Goal: Participate in discussion: Participate in discussion

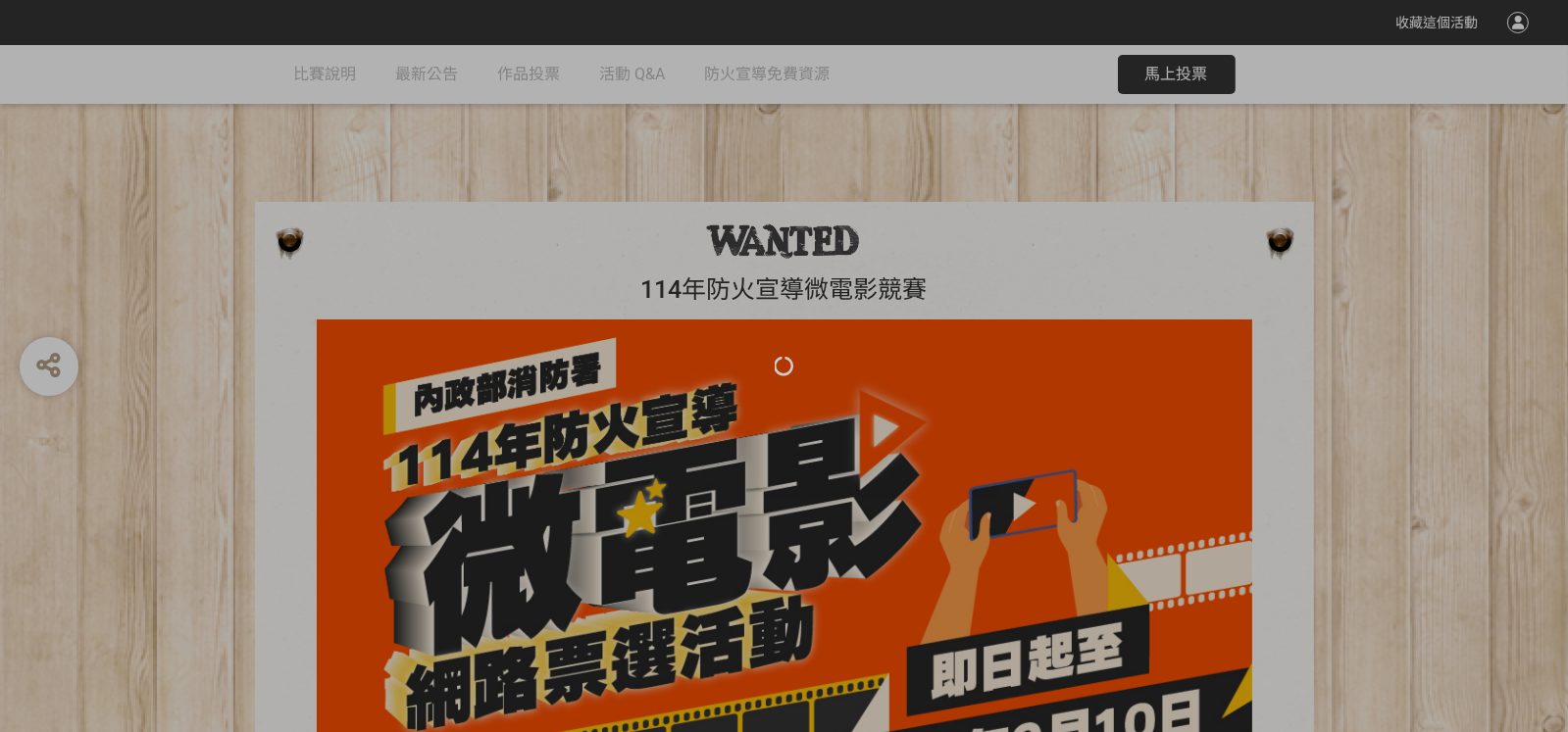
click at [1150, 69] on div at bounding box center [784, 366] width 1568 height 732
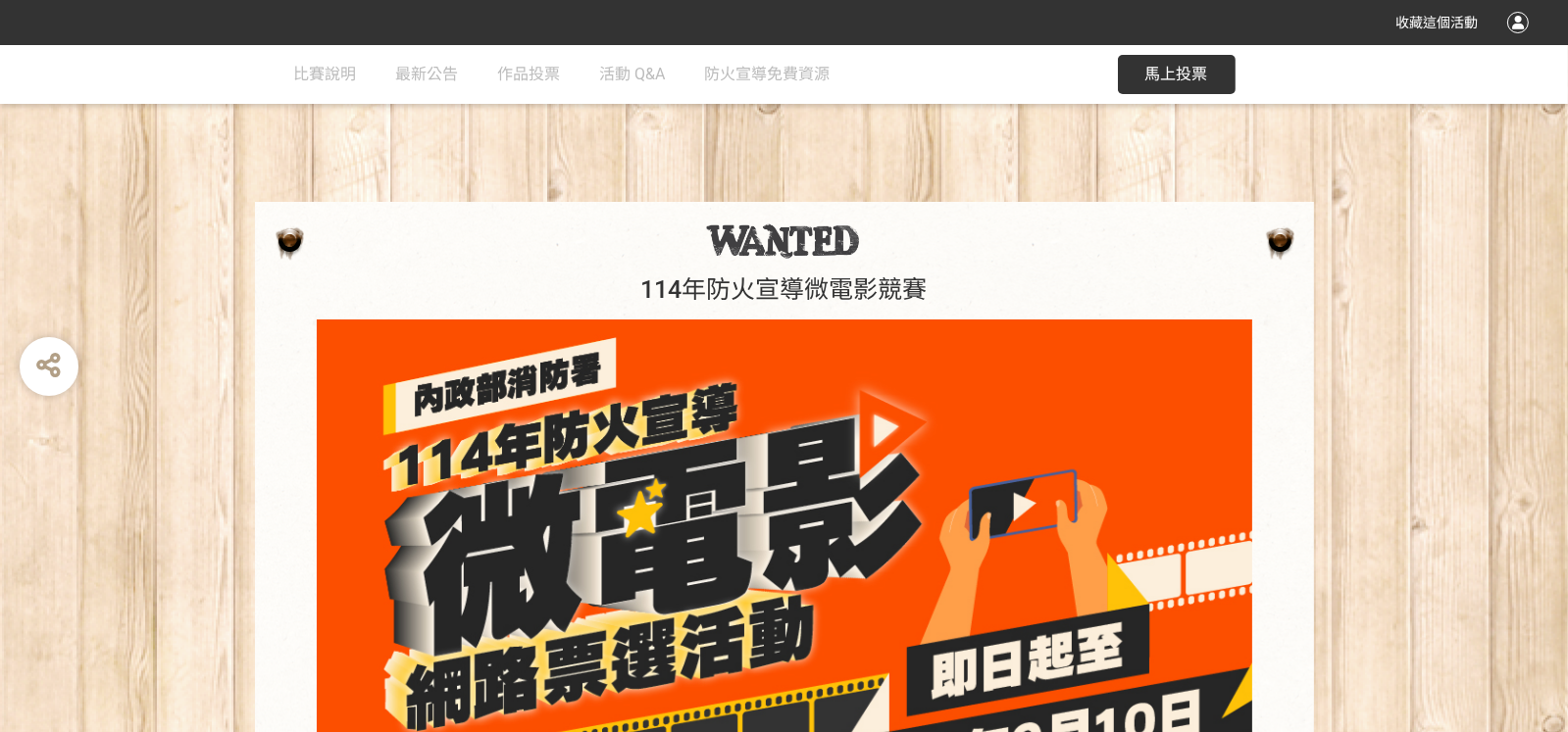
click at [1150, 69] on span "馬上投票" at bounding box center [1176, 73] width 63 height 19
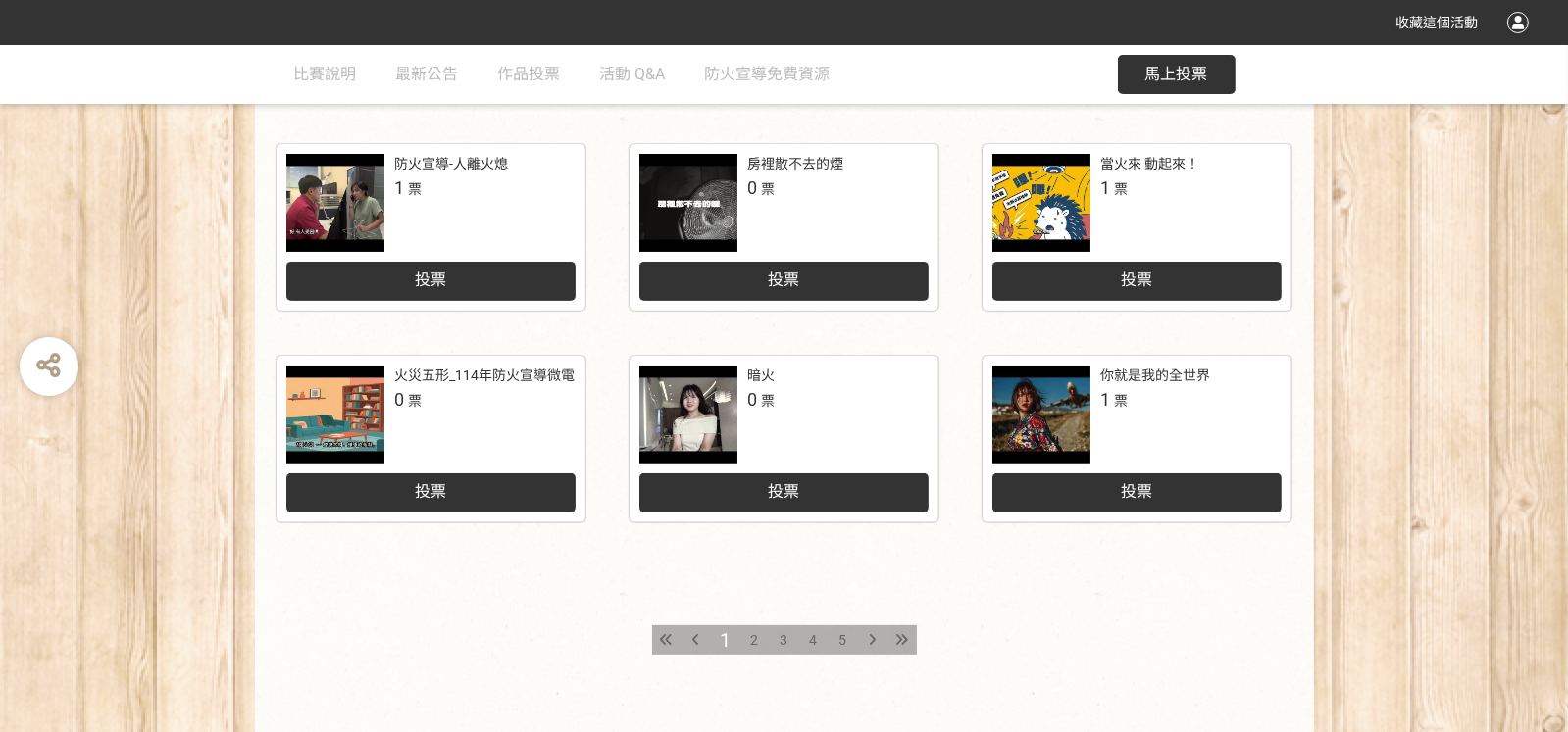
scroll to position [971, 0]
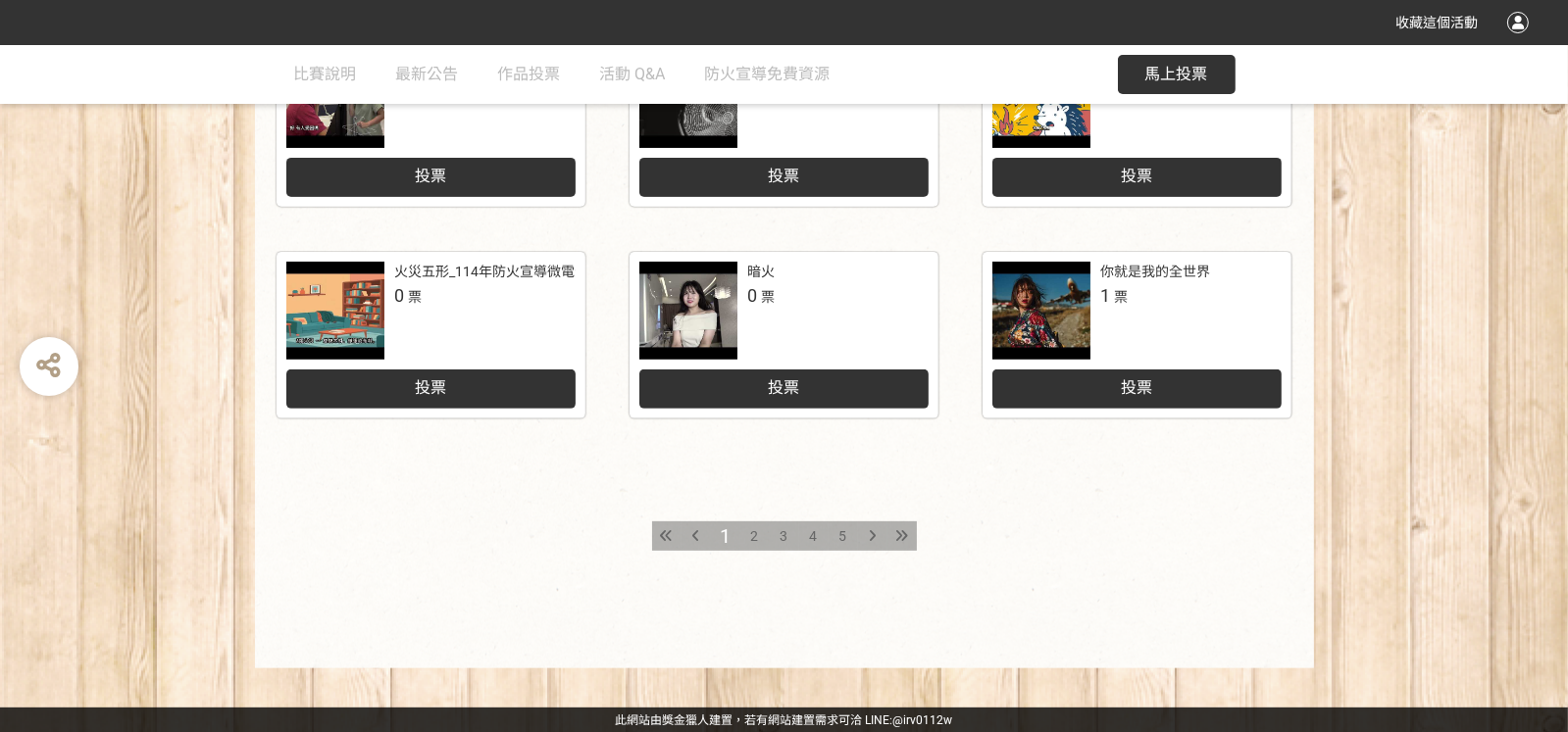
click at [897, 531] on icon at bounding box center [901, 536] width 13 height 14
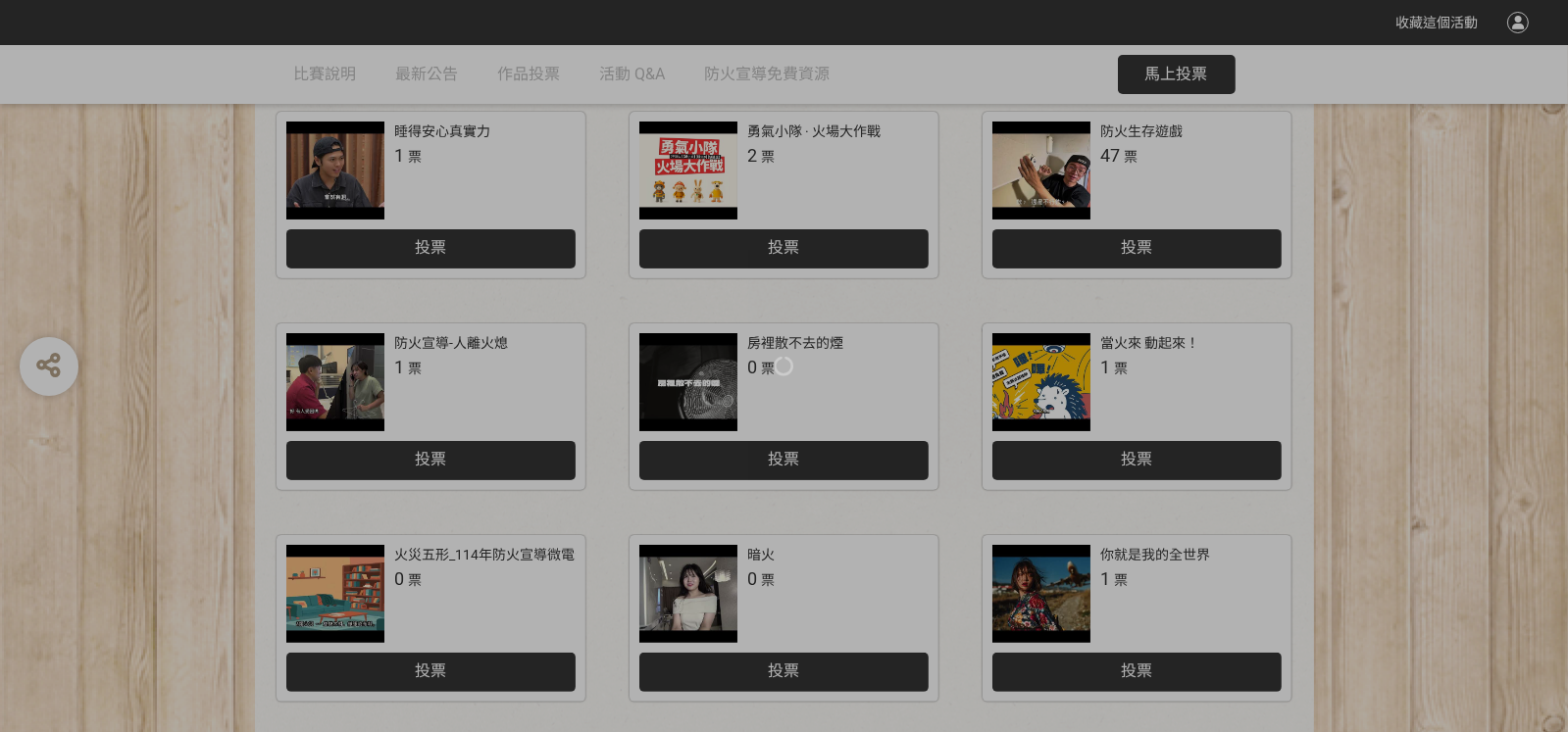
scroll to position [971, 0]
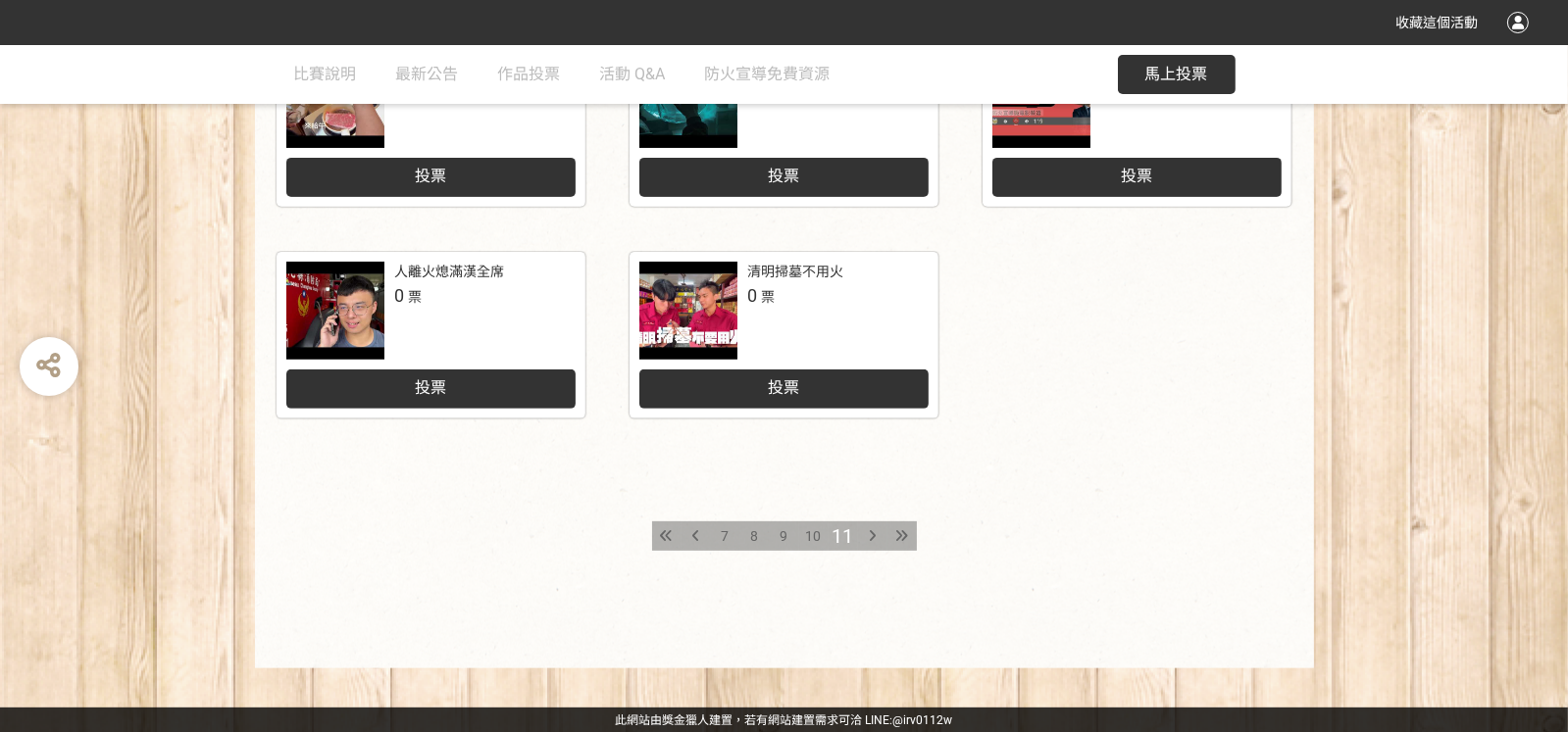
click at [722, 532] on span "7" at bounding box center [725, 536] width 8 height 16
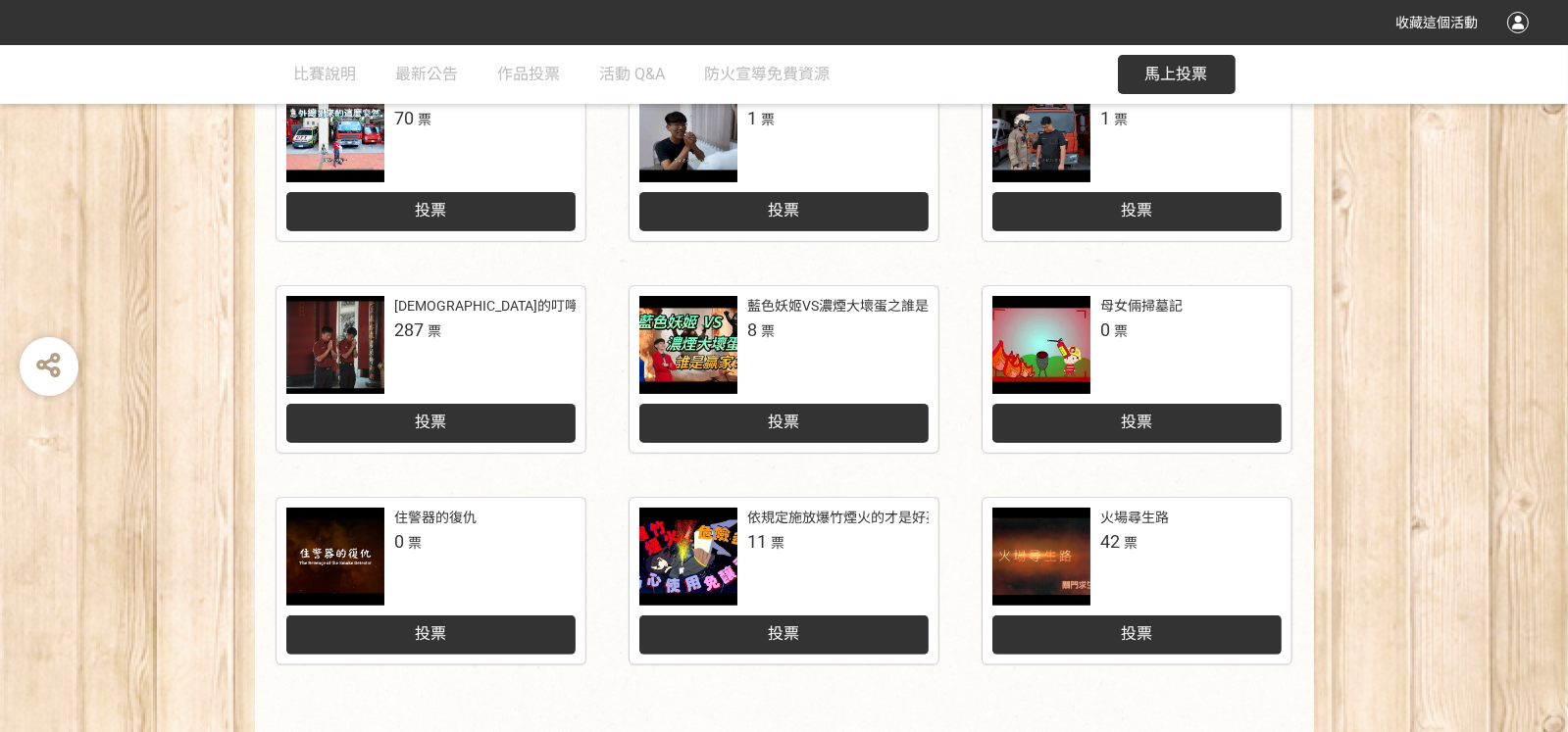
scroll to position [783, 0]
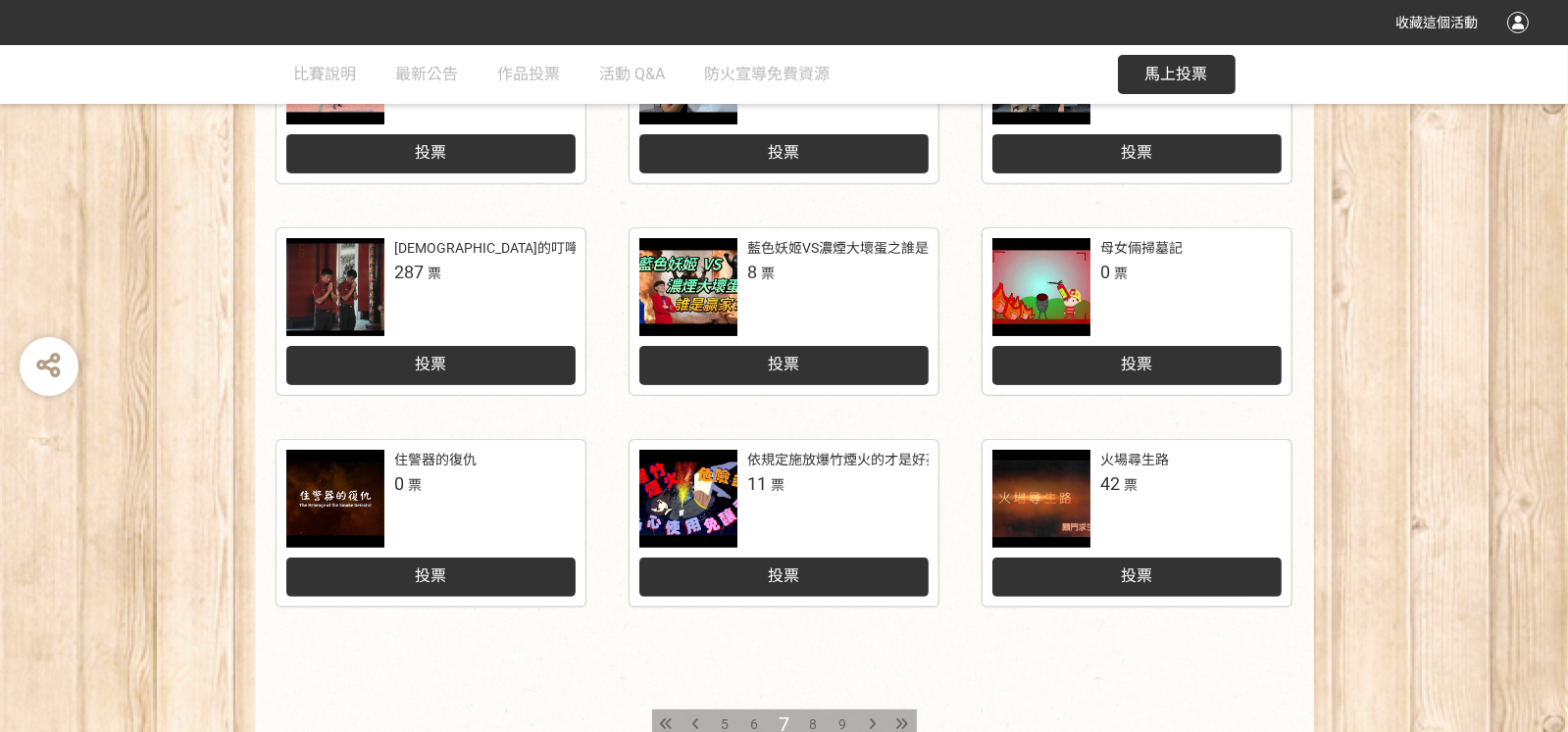
click at [1133, 578] on span "投票" at bounding box center [1137, 575] width 32 height 19
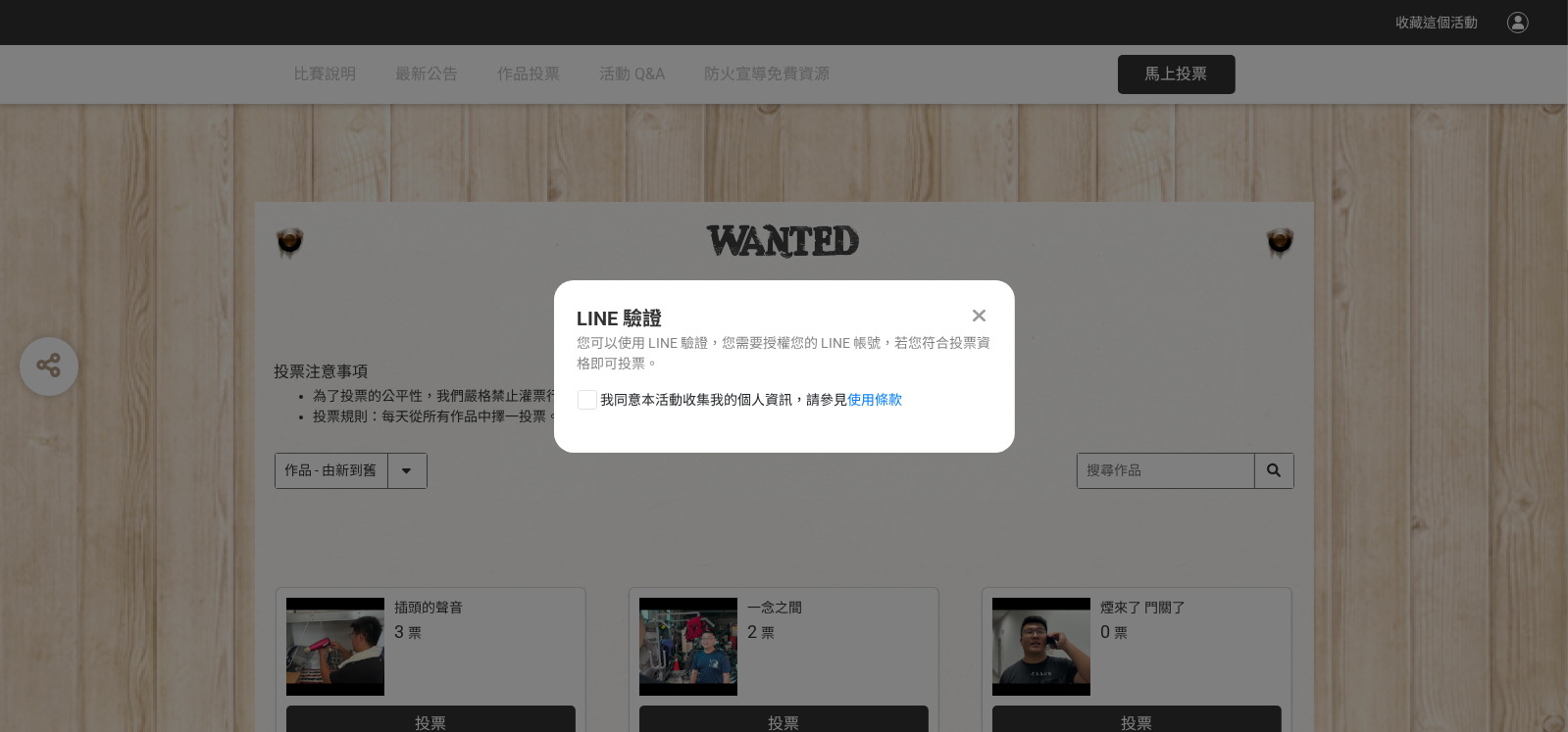
scroll to position [0, 0]
click at [892, 399] on link "使用條款" at bounding box center [875, 400] width 55 height 16
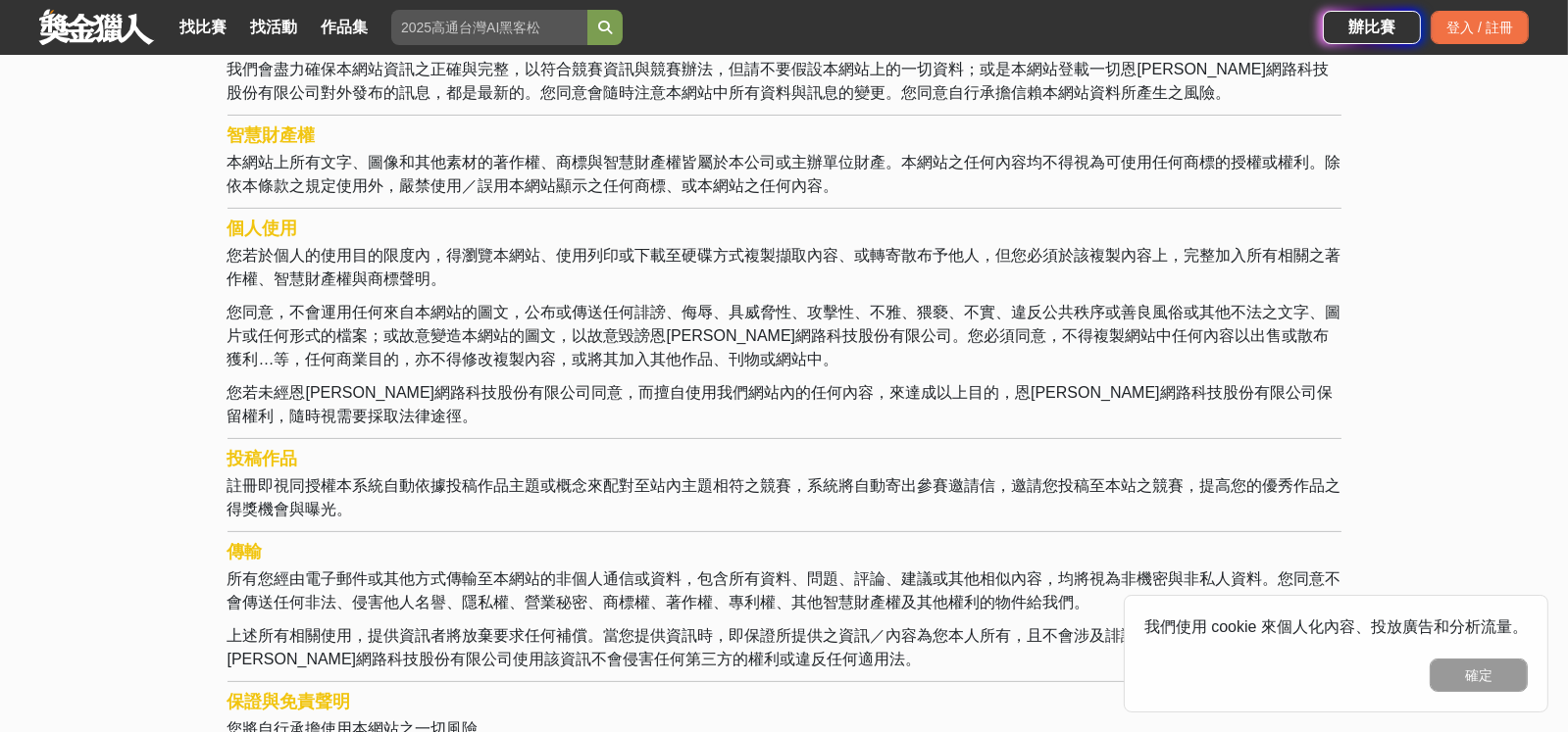
scroll to position [391, 0]
